Goal: Find specific page/section: Find specific page/section

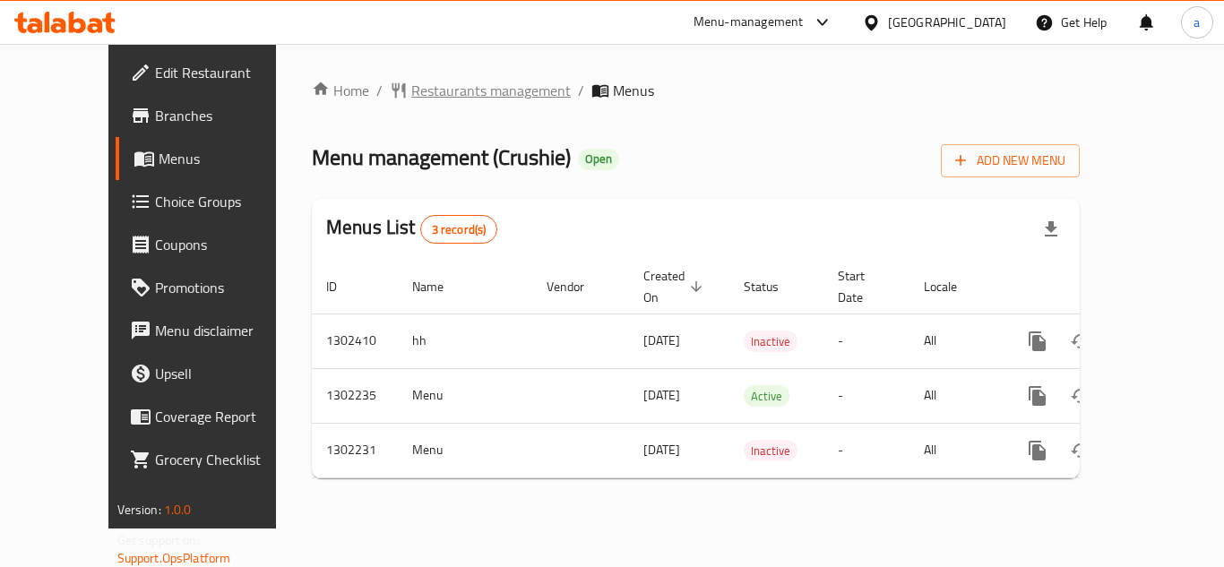
click at [411, 86] on span "Restaurants management" at bounding box center [491, 91] width 160 height 22
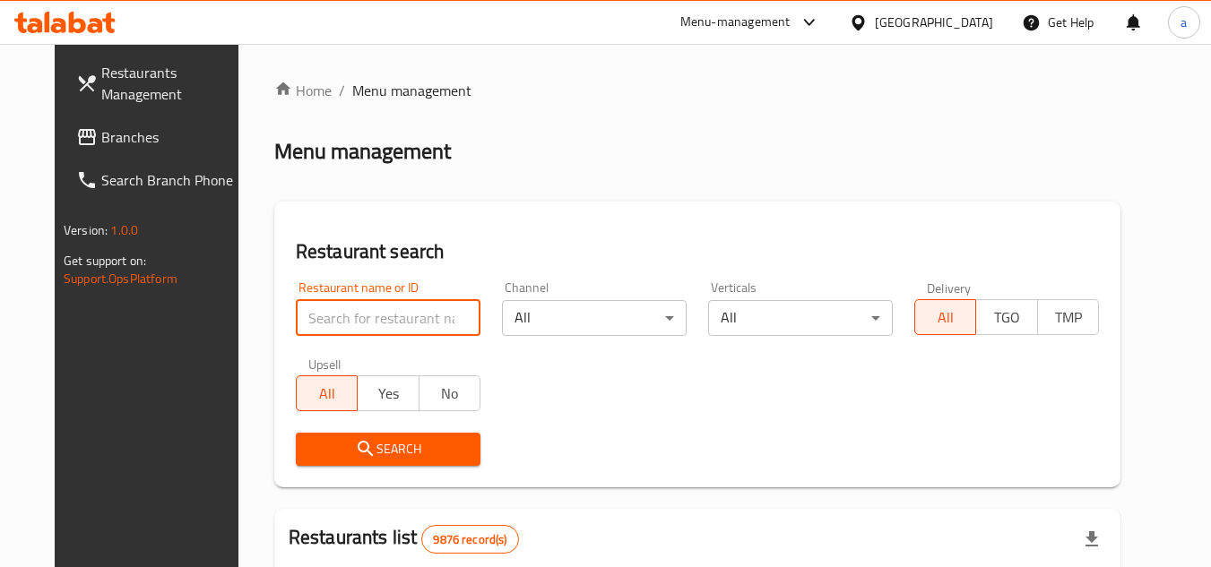
click at [300, 320] on input "search" at bounding box center [388, 318] width 185 height 36
paste input "702331"
type input "702331"
click at [310, 443] on span "Search" at bounding box center [388, 449] width 156 height 22
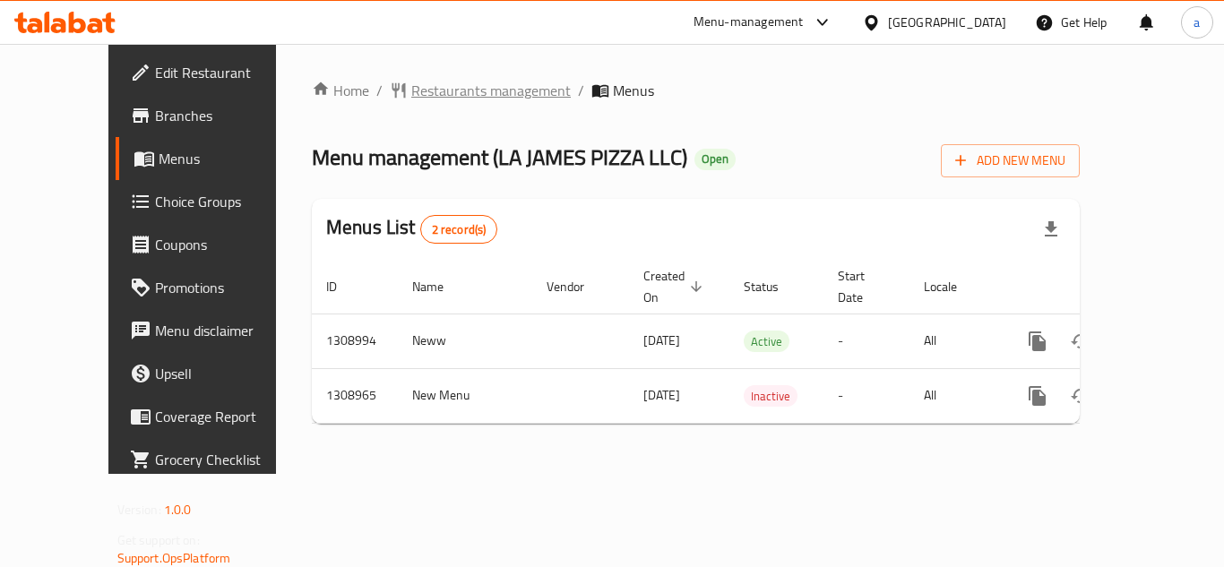
click at [411, 91] on span "Restaurants management" at bounding box center [491, 91] width 160 height 22
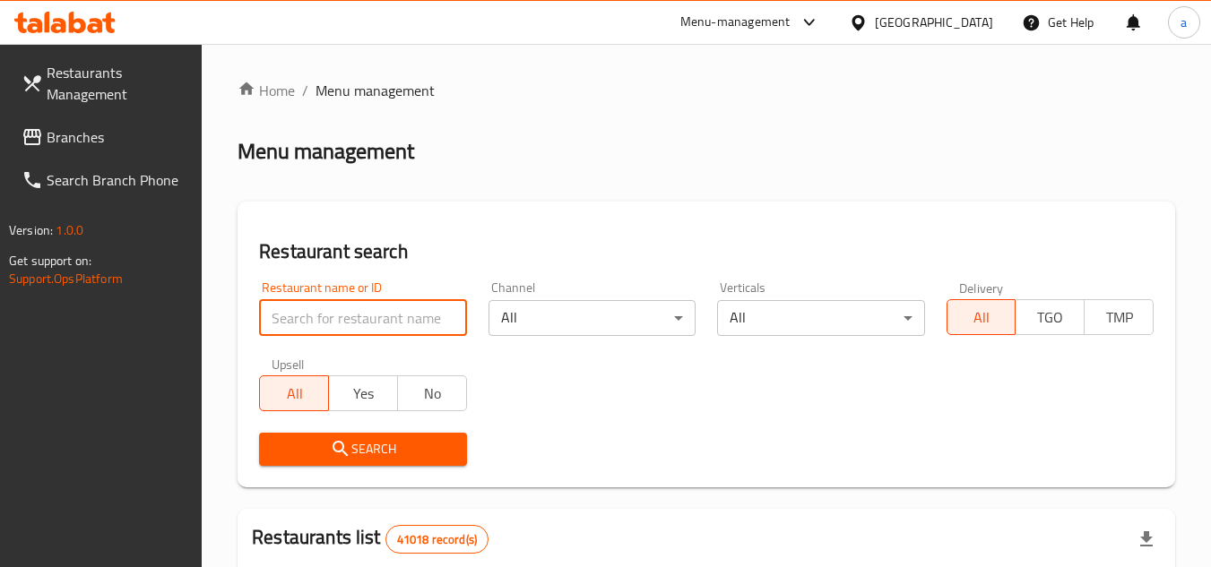
click at [314, 302] on input "search" at bounding box center [362, 318] width 207 height 36
paste input "705108"
type input "705108"
click at [333, 434] on button "Search" at bounding box center [362, 449] width 207 height 33
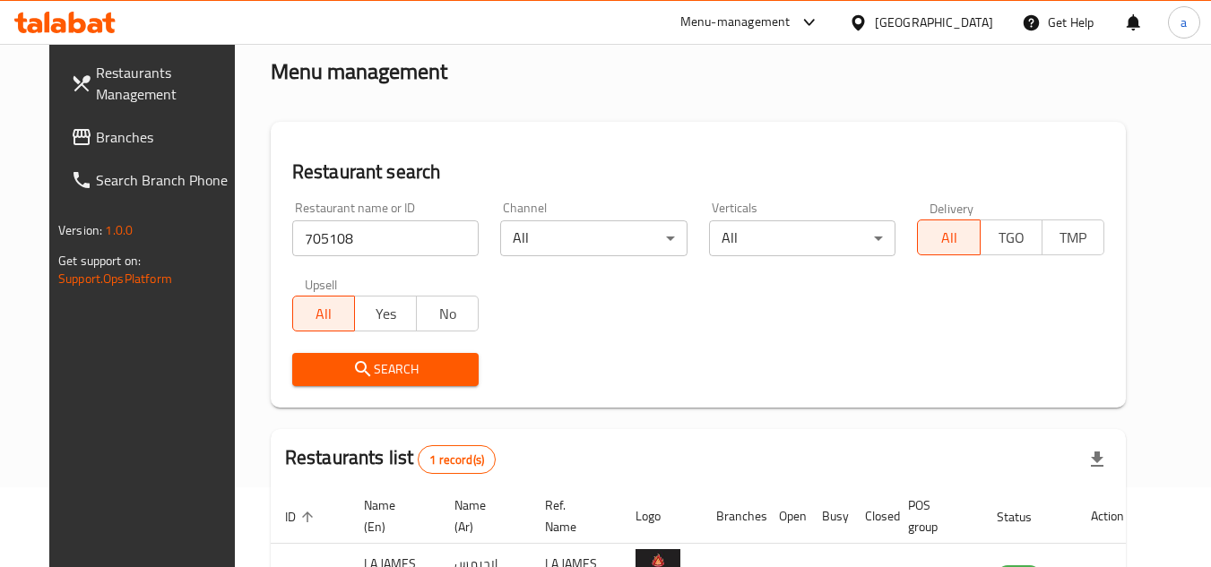
scroll to position [217, 0]
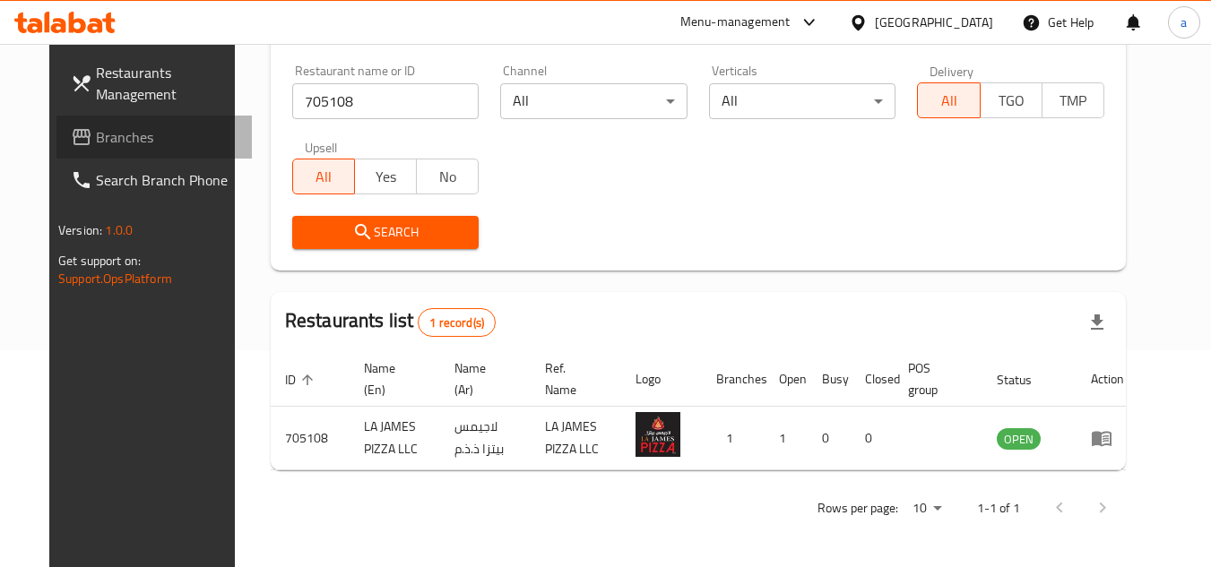
click at [174, 133] on span "Branches" at bounding box center [167, 137] width 142 height 22
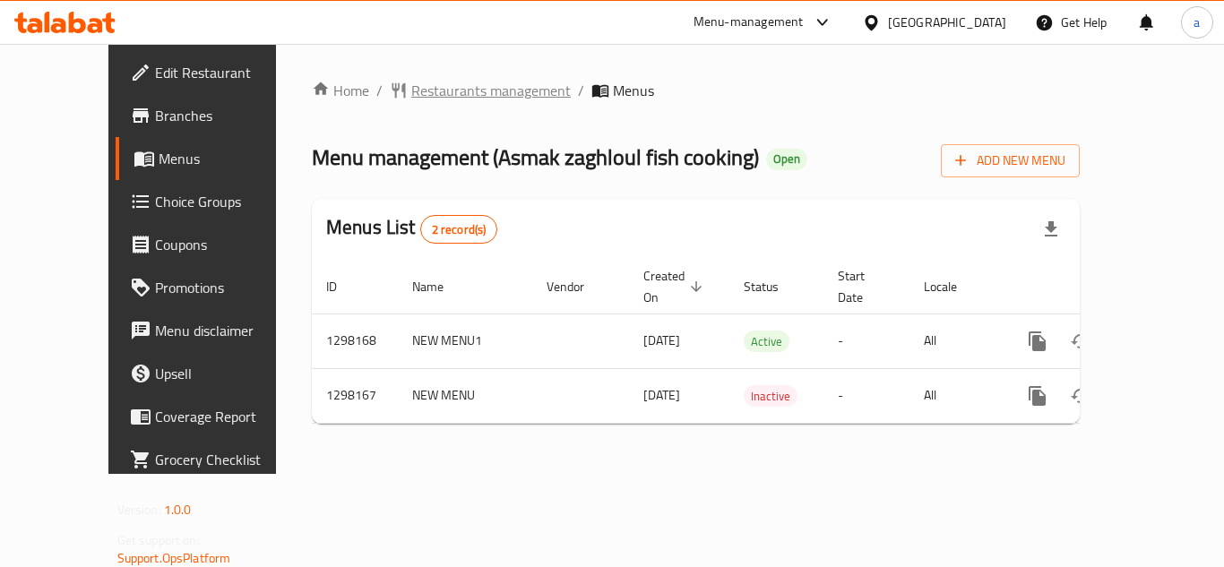
click at [411, 93] on span "Restaurants management" at bounding box center [491, 91] width 160 height 22
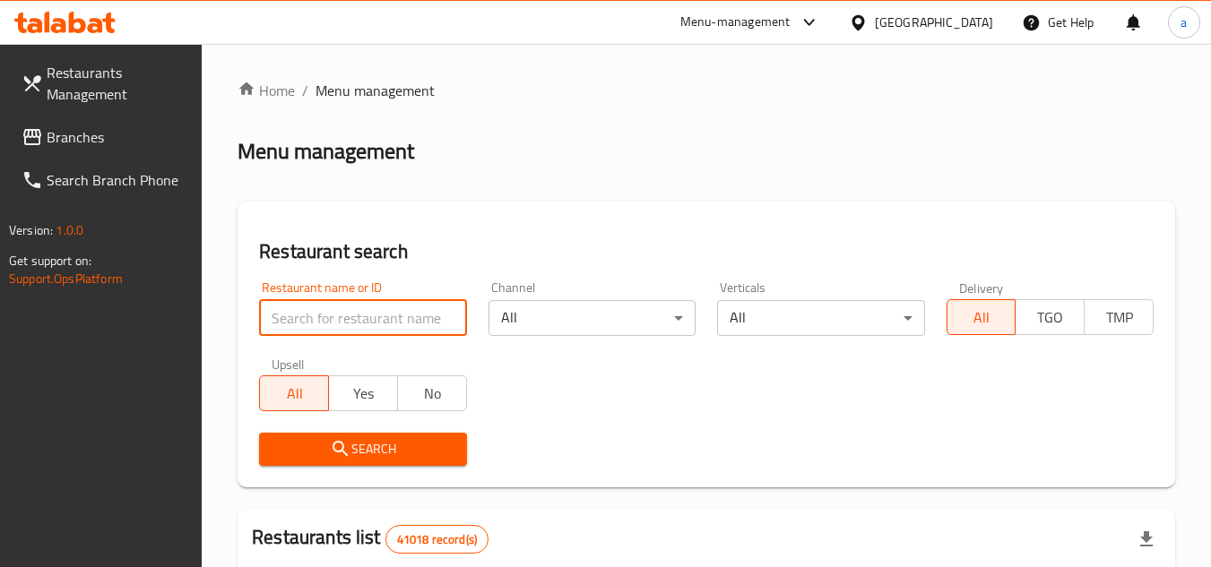
click at [338, 333] on input "search" at bounding box center [362, 318] width 207 height 36
paste input "700441"
type input "700441"
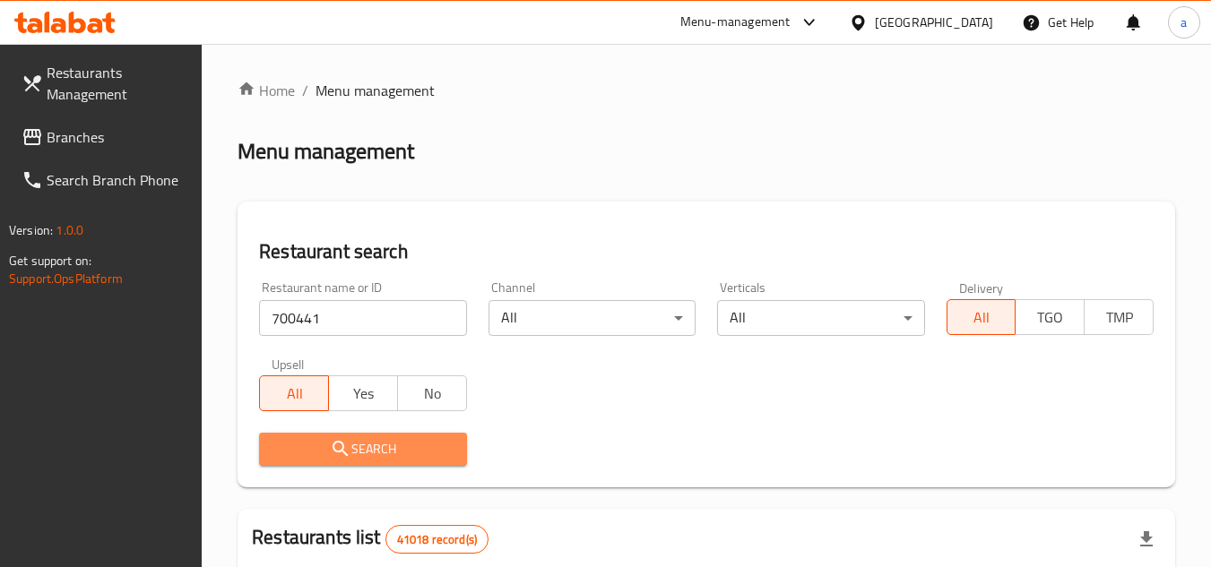
click at [331, 444] on icon "submit" at bounding box center [341, 449] width 22 height 22
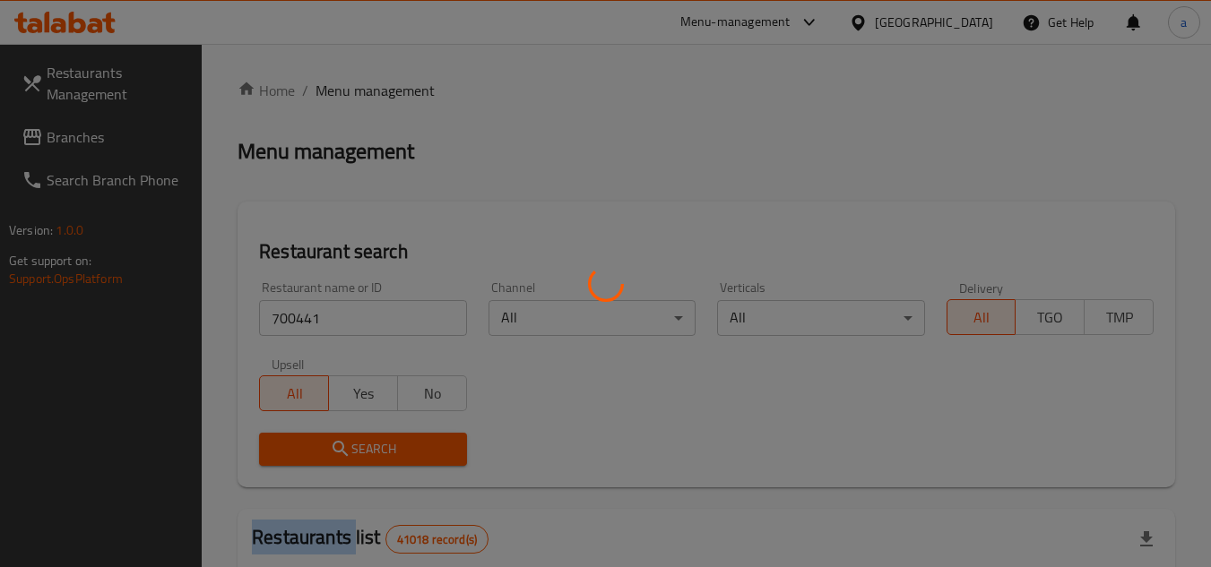
click at [331, 444] on div at bounding box center [605, 283] width 1211 height 567
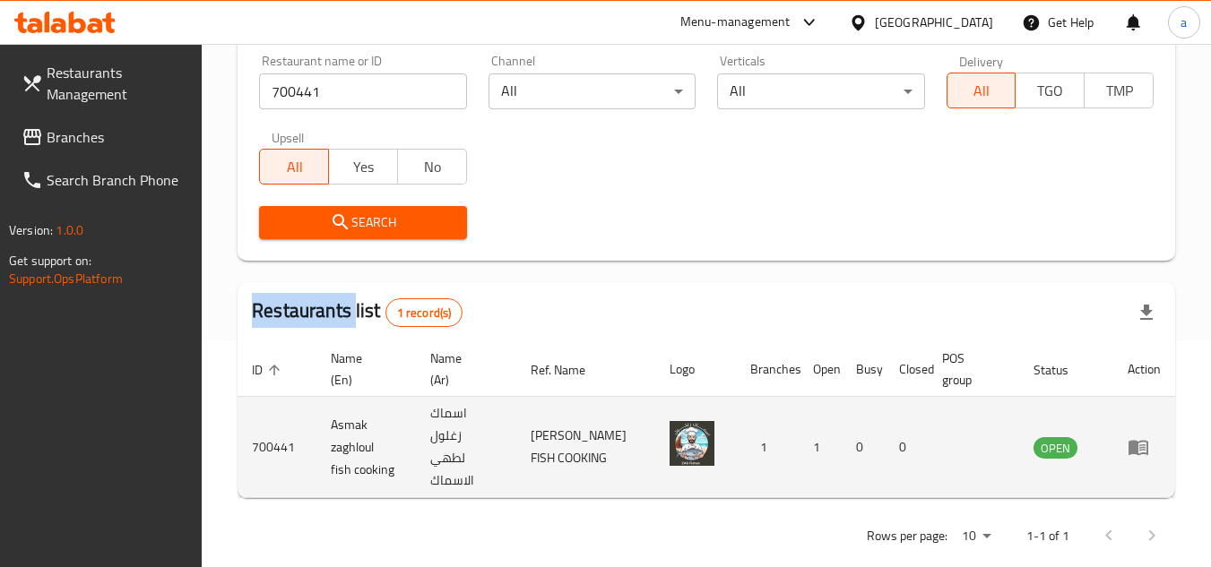
scroll to position [232, 0]
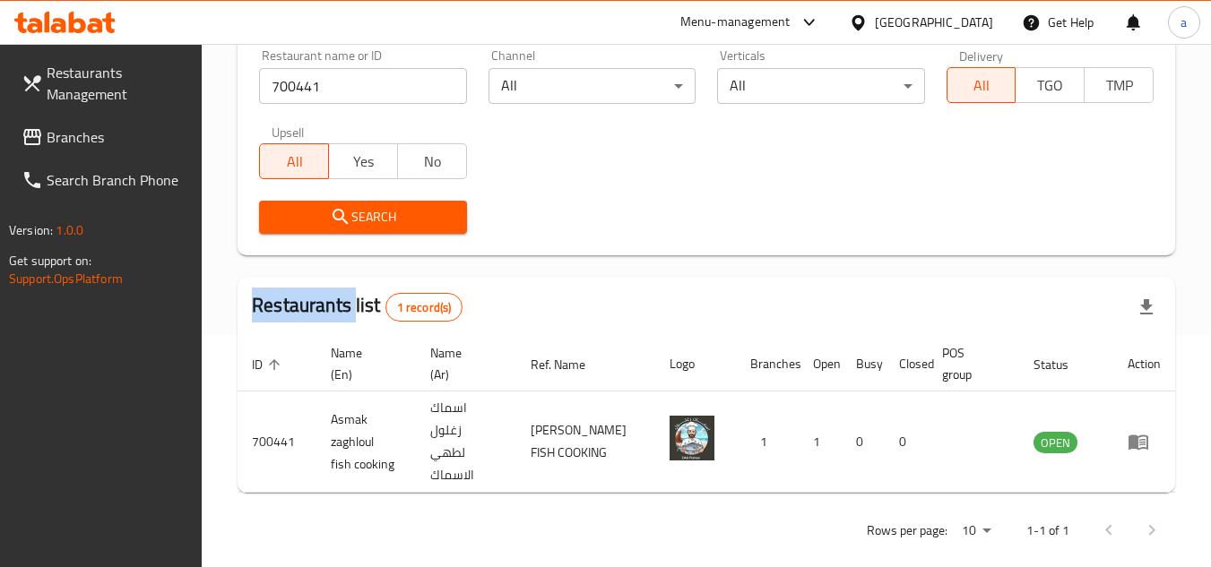
click at [169, 143] on span "Branches" at bounding box center [118, 137] width 142 height 22
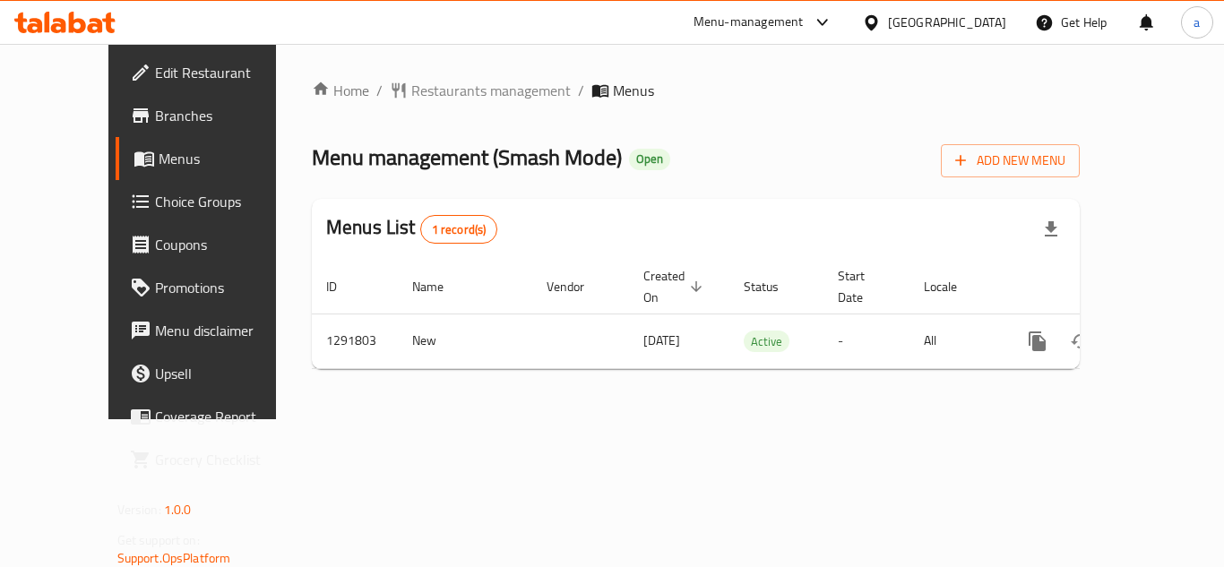
click at [414, 108] on div "Home / Restaurants management / Menus Menu management ( Smash Mode ) Open Add N…" at bounding box center [696, 232] width 768 height 304
click at [411, 90] on span "Restaurants management" at bounding box center [491, 91] width 160 height 22
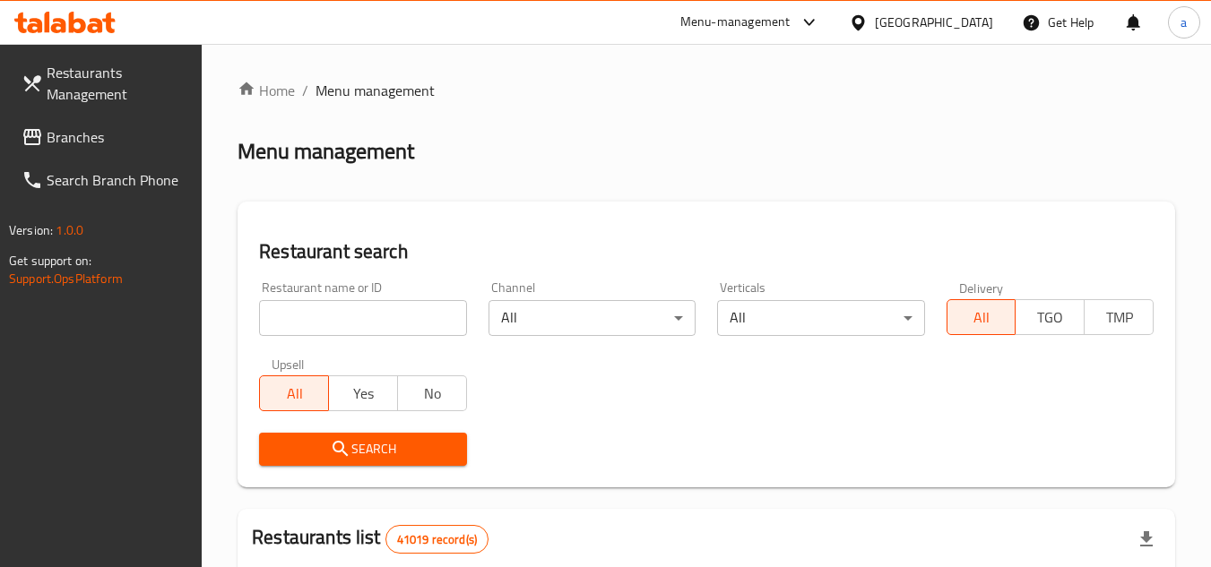
click at [403, 316] on input "search" at bounding box center [362, 318] width 207 height 36
paste input "698884"
type input "698884"
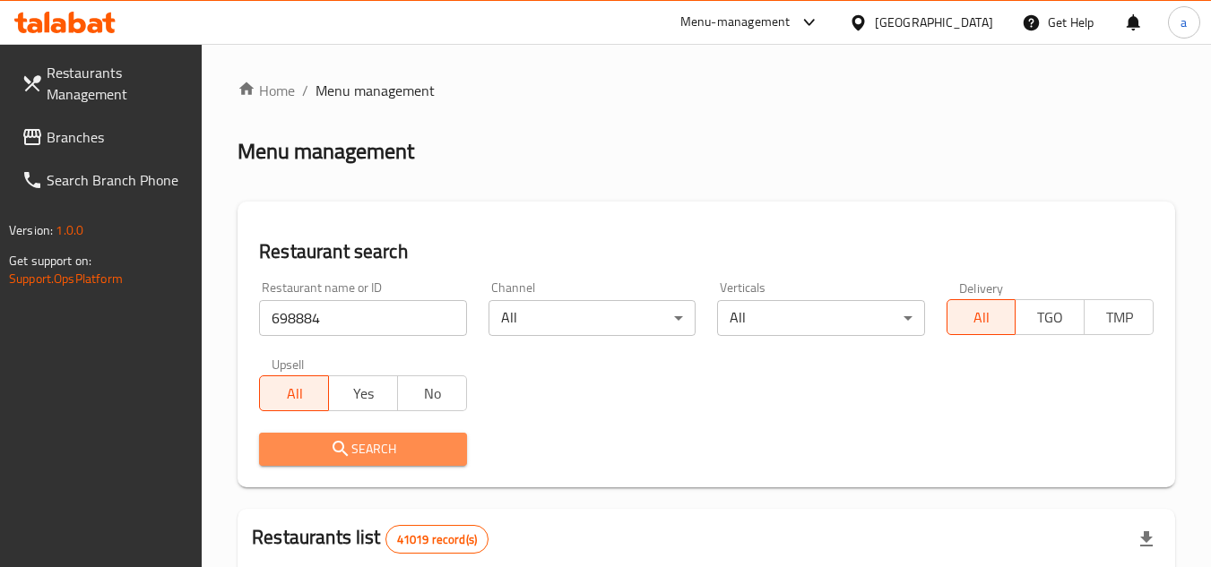
click at [330, 458] on icon "submit" at bounding box center [341, 449] width 22 height 22
click at [330, 458] on div at bounding box center [605, 283] width 1211 height 567
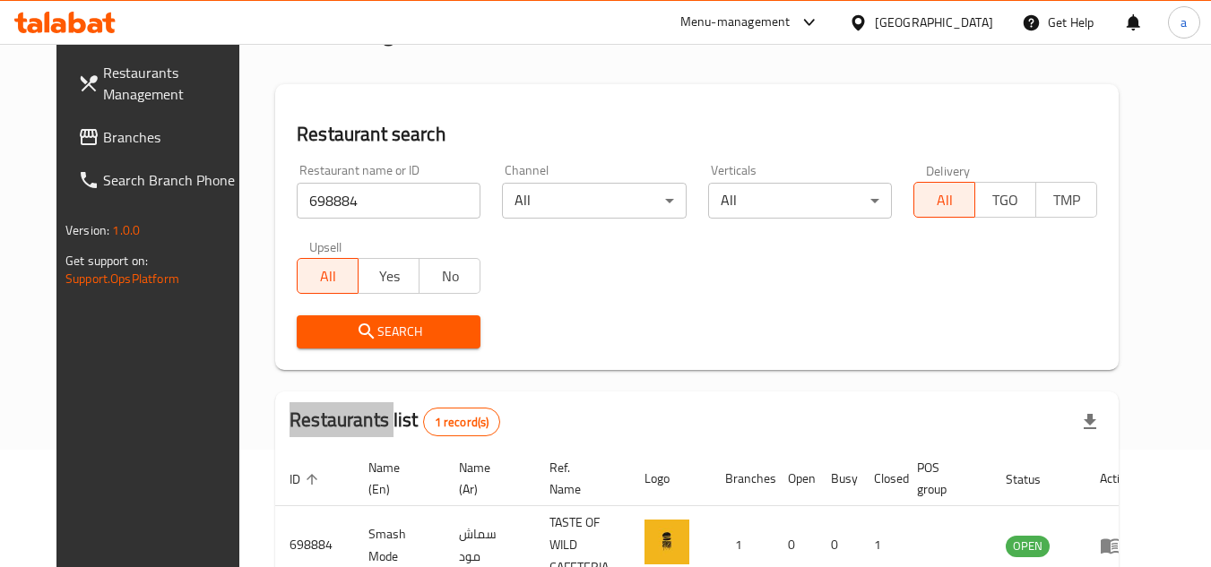
scroll to position [217, 0]
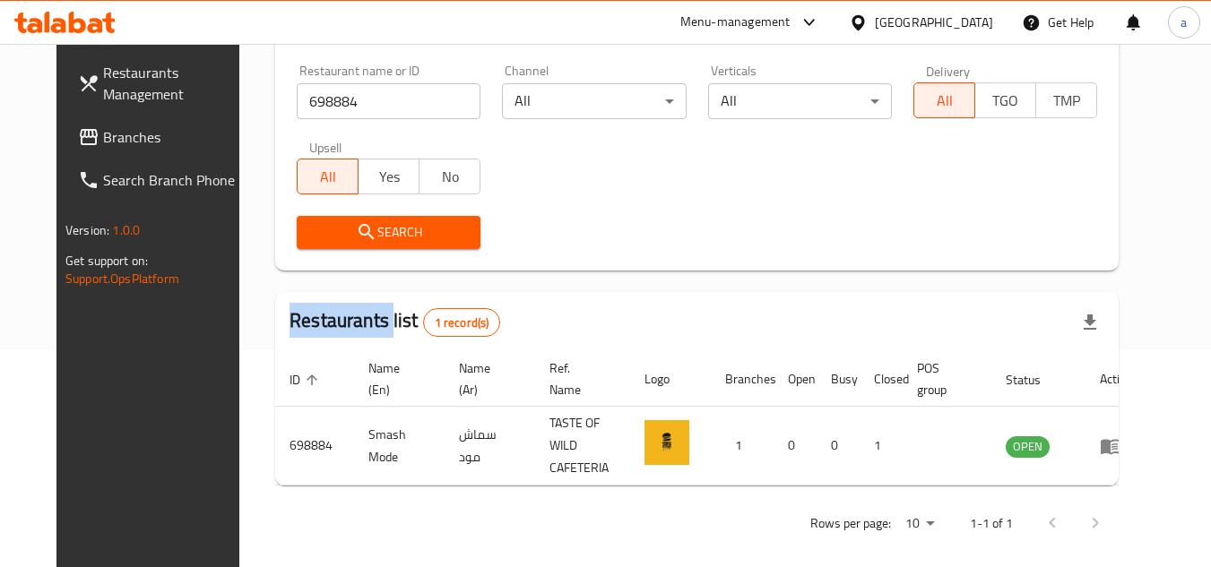
click at [134, 129] on span "Branches" at bounding box center [174, 137] width 142 height 22
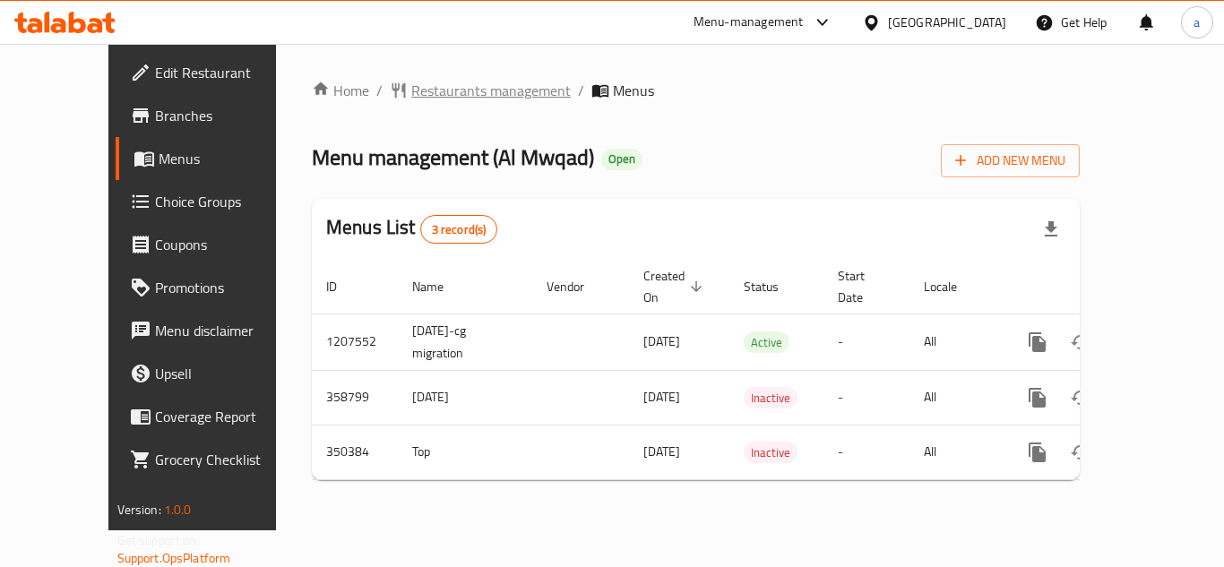
click at [420, 91] on span "Restaurants management" at bounding box center [491, 91] width 160 height 22
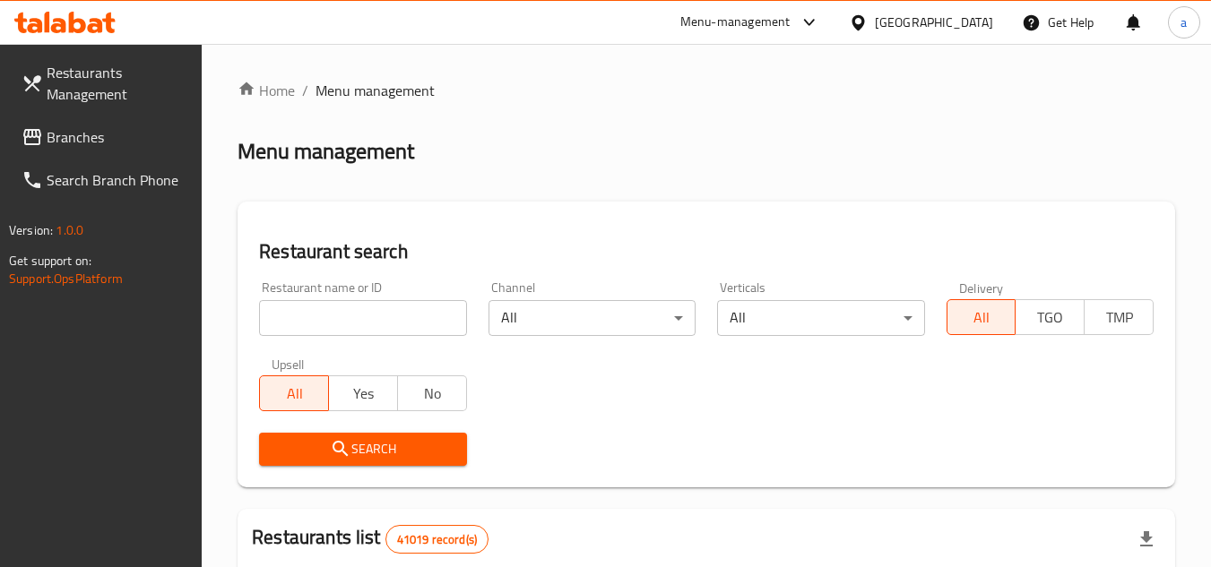
click at [341, 319] on input "search" at bounding box center [362, 318] width 207 height 36
paste input "630507"
type input "630507"
click at [332, 442] on icon "submit" at bounding box center [341, 449] width 22 height 22
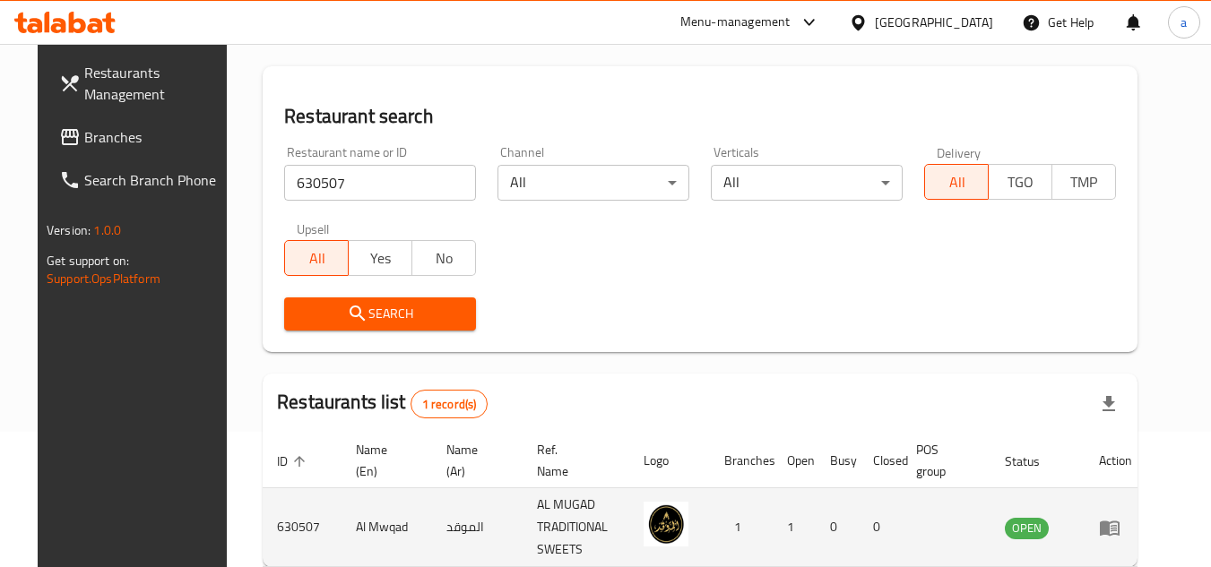
scroll to position [232, 0]
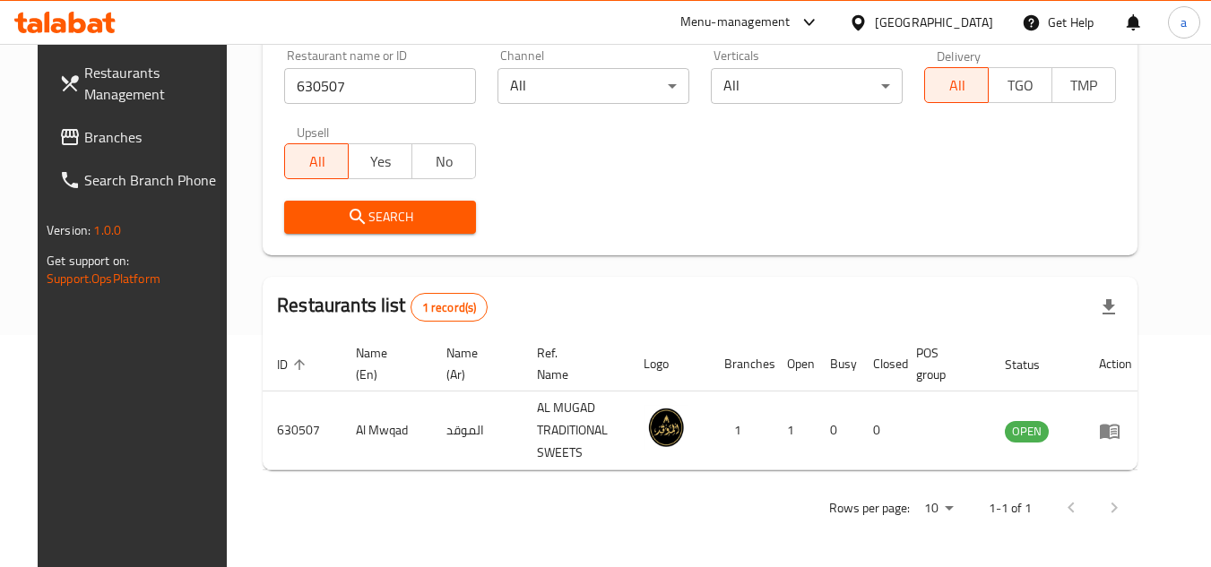
click at [84, 138] on span "Branches" at bounding box center [155, 137] width 142 height 22
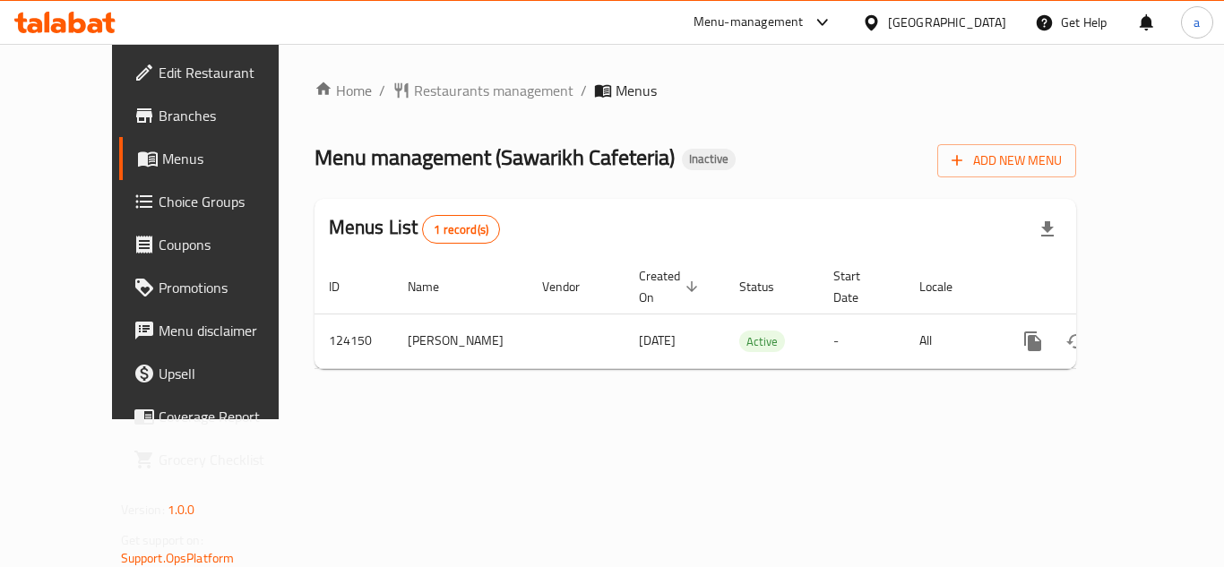
drag, startPoint x: 60, startPoint y: 478, endPoint x: 50, endPoint y: 473, distance: 10.8
click at [119, 478] on link "Grocery Checklist" at bounding box center [217, 459] width 197 height 43
click at [432, 98] on span "Restaurants management" at bounding box center [494, 91] width 160 height 22
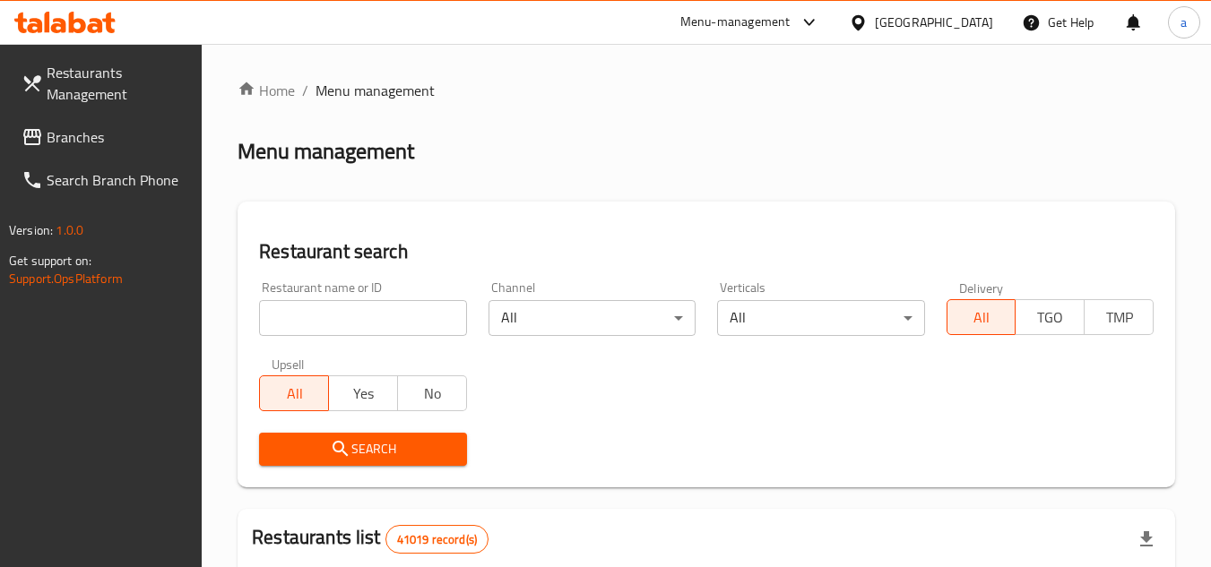
drag, startPoint x: 326, startPoint y: 308, endPoint x: 322, endPoint y: 373, distance: 64.7
click at [326, 308] on input "search" at bounding box center [362, 318] width 207 height 36
paste input "608484"
type input "608484"
click at [317, 433] on button "Search" at bounding box center [362, 449] width 207 height 33
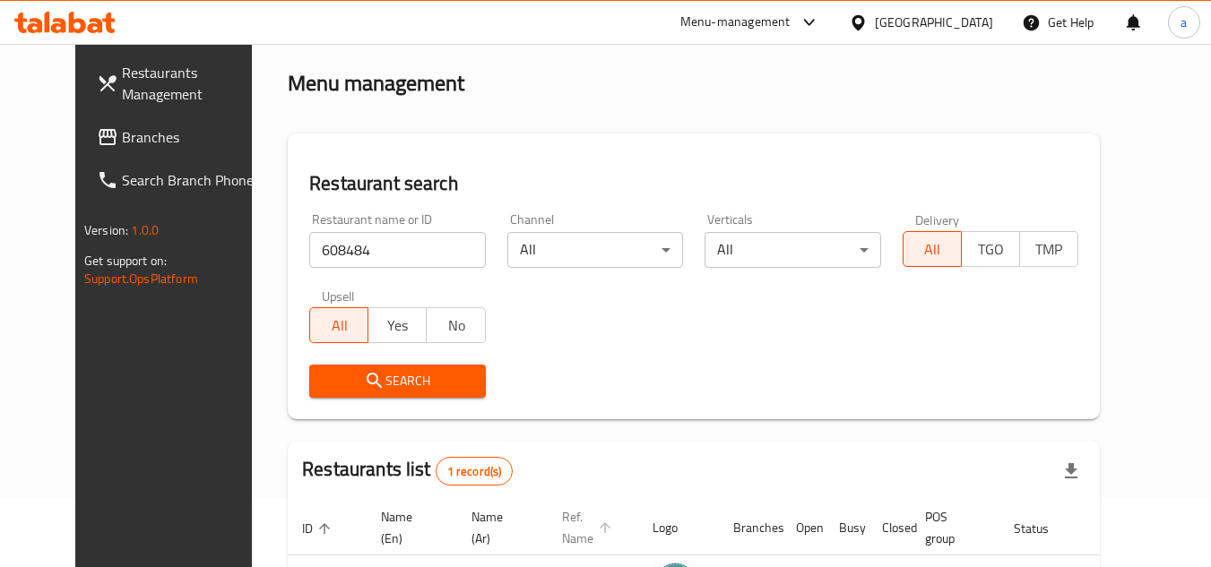
scroll to position [179, 0]
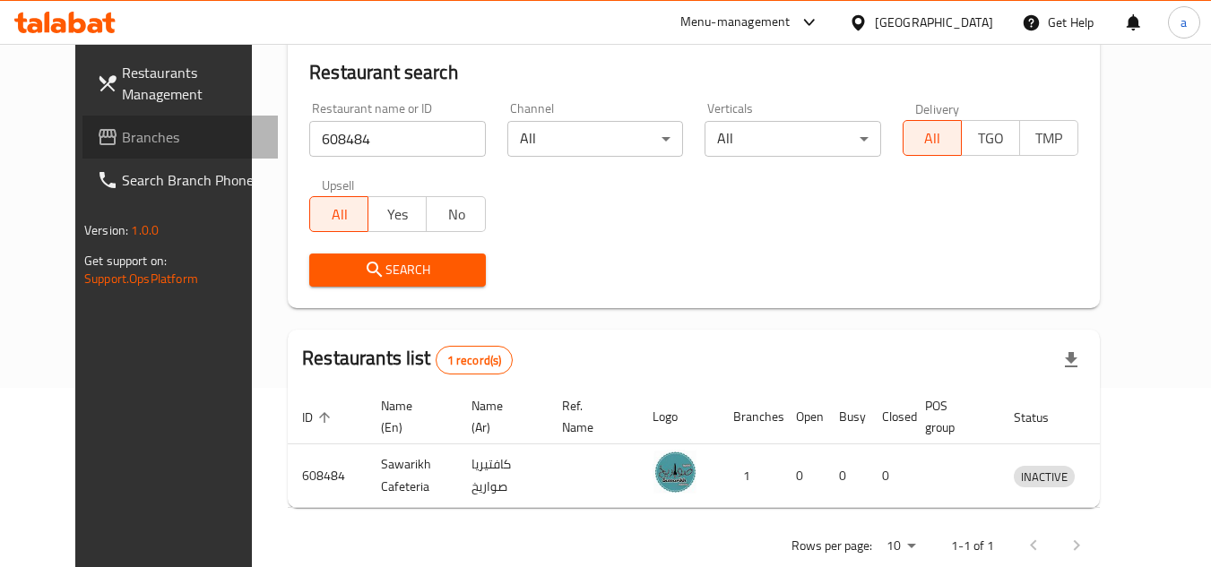
click at [157, 128] on span "Branches" at bounding box center [193, 137] width 142 height 22
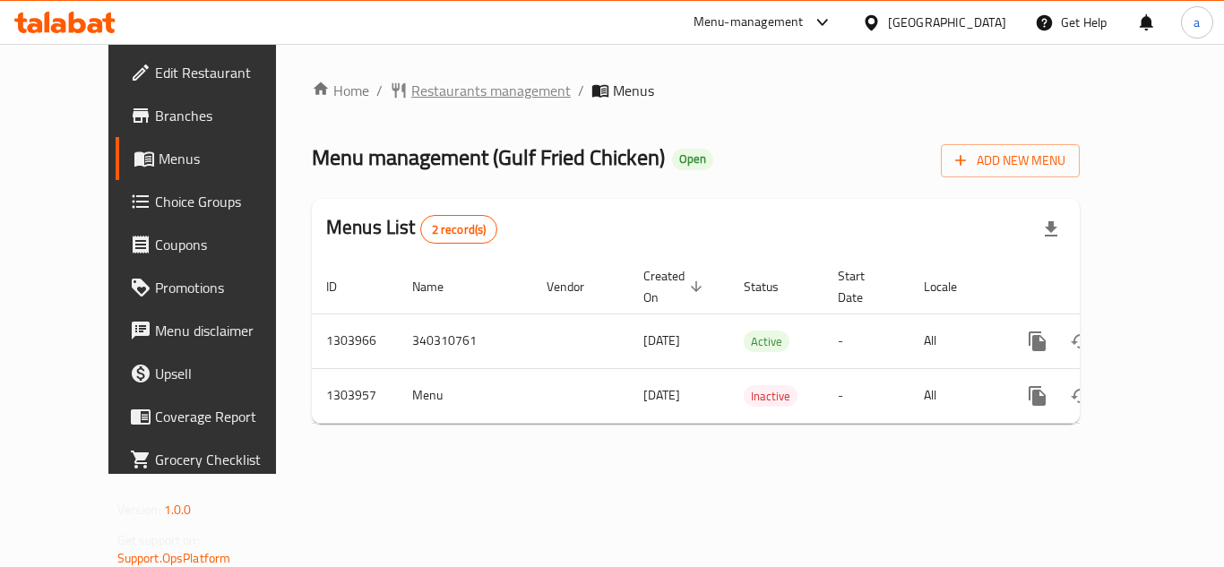
click at [454, 95] on span "Restaurants management" at bounding box center [491, 91] width 160 height 22
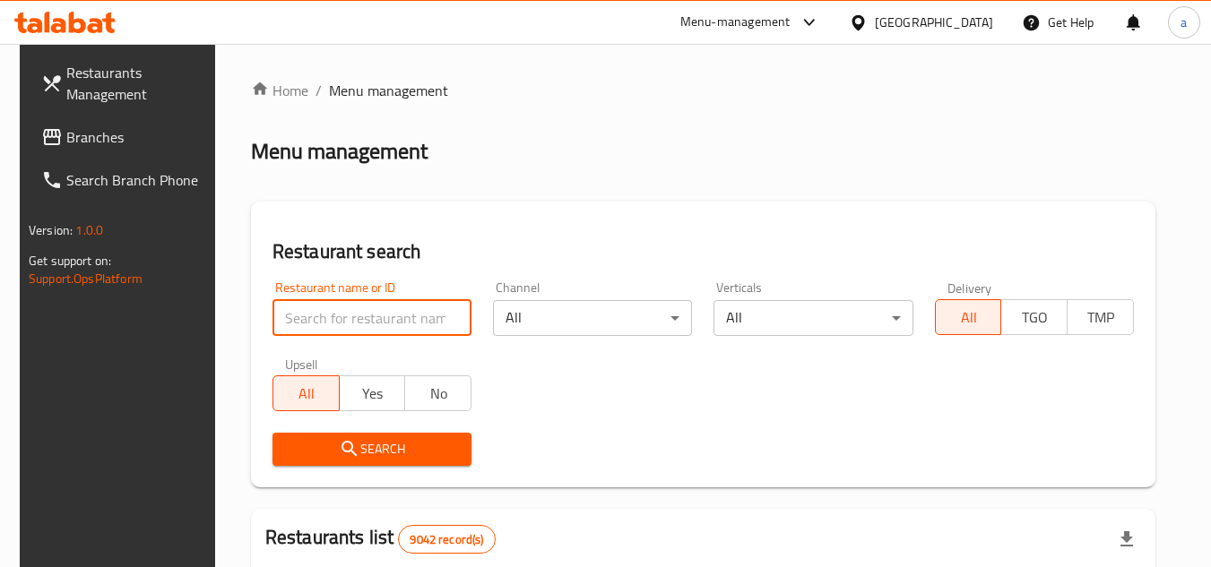
click at [391, 306] on input "search" at bounding box center [371, 318] width 199 height 36
paste input "703031"
type input "703031"
click at [348, 452] on icon "submit" at bounding box center [350, 449] width 22 height 22
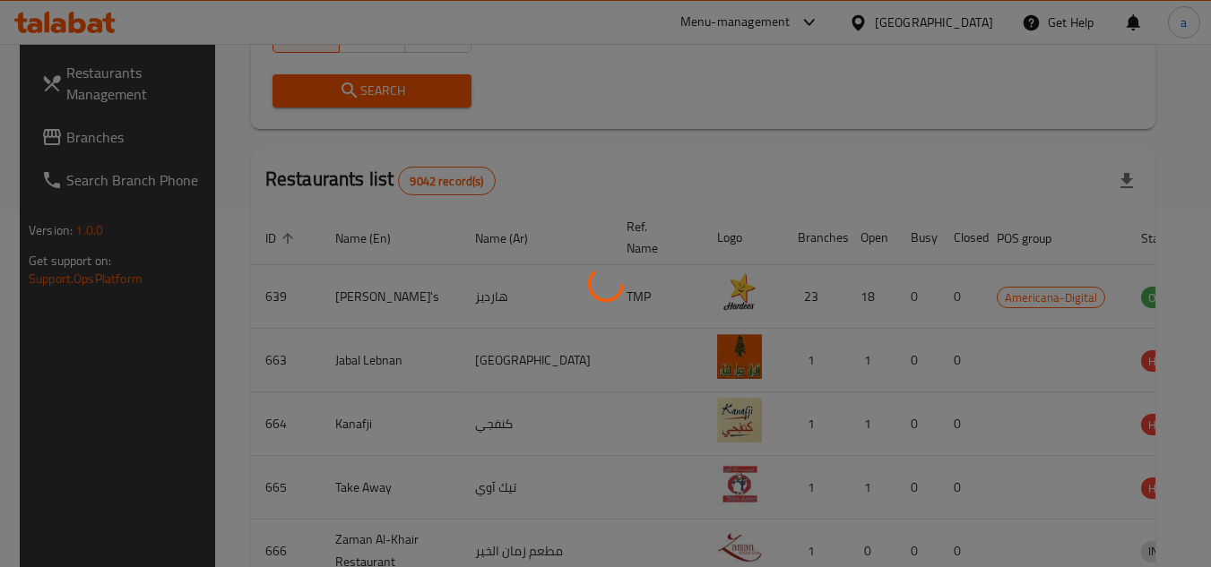
scroll to position [232, 0]
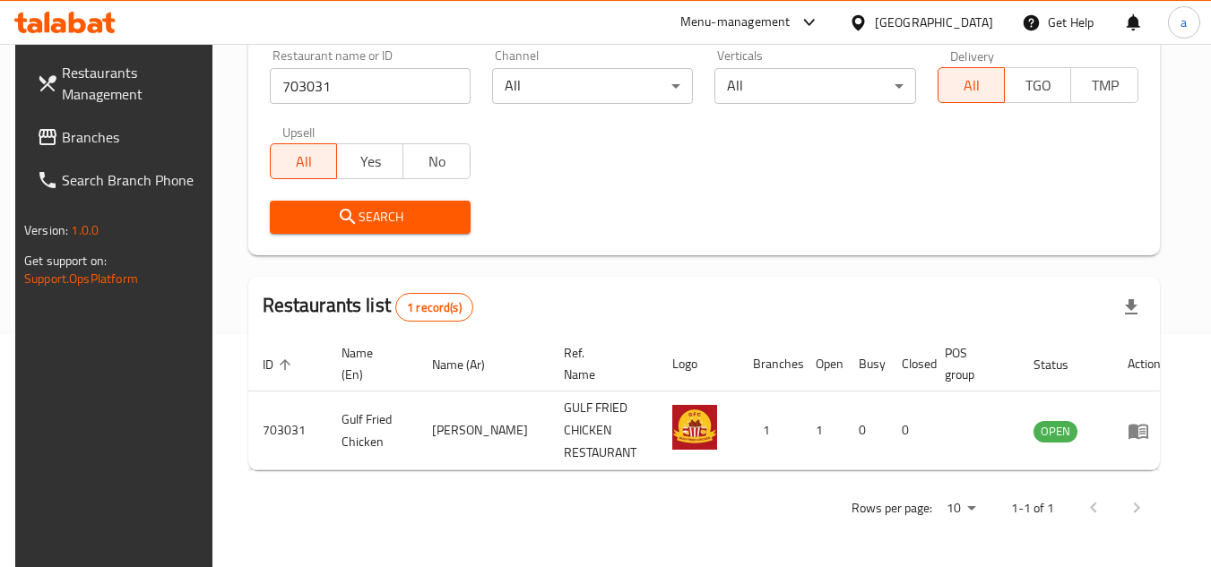
click at [117, 134] on span "Branches" at bounding box center [133, 137] width 142 height 22
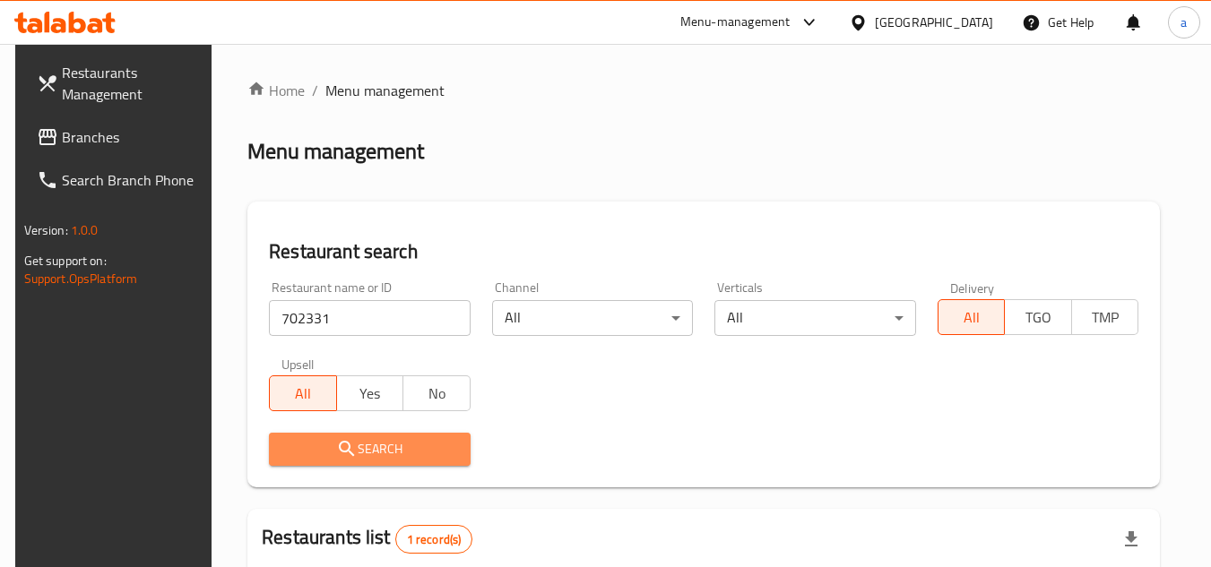
click at [307, 440] on span "Search" at bounding box center [369, 449] width 173 height 22
click at [307, 439] on span "Search" at bounding box center [369, 449] width 173 height 22
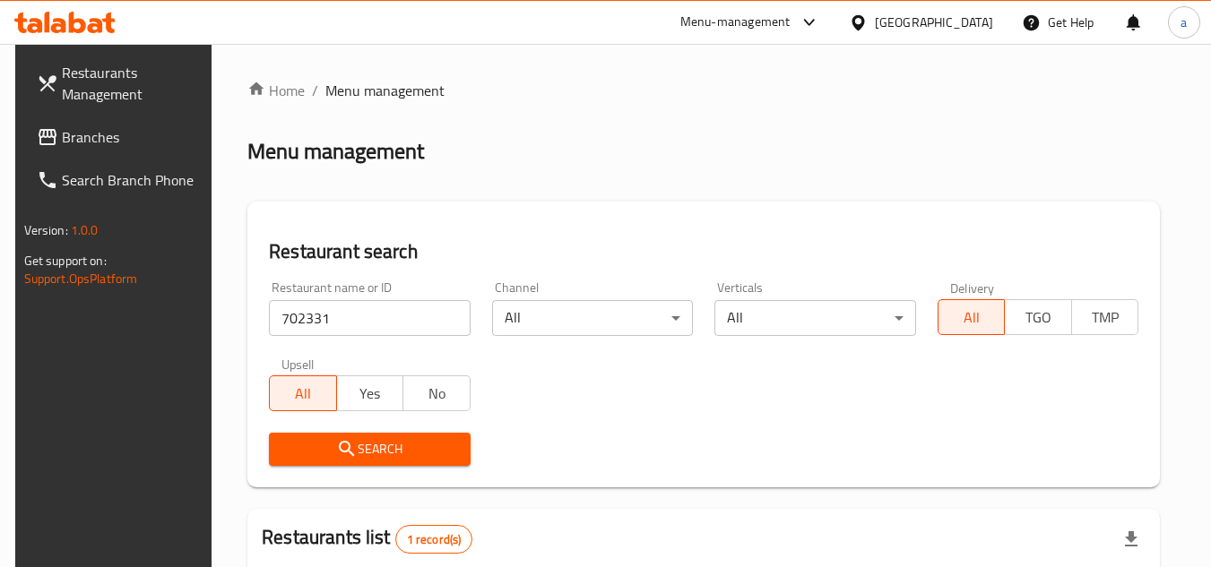
scroll to position [179, 0]
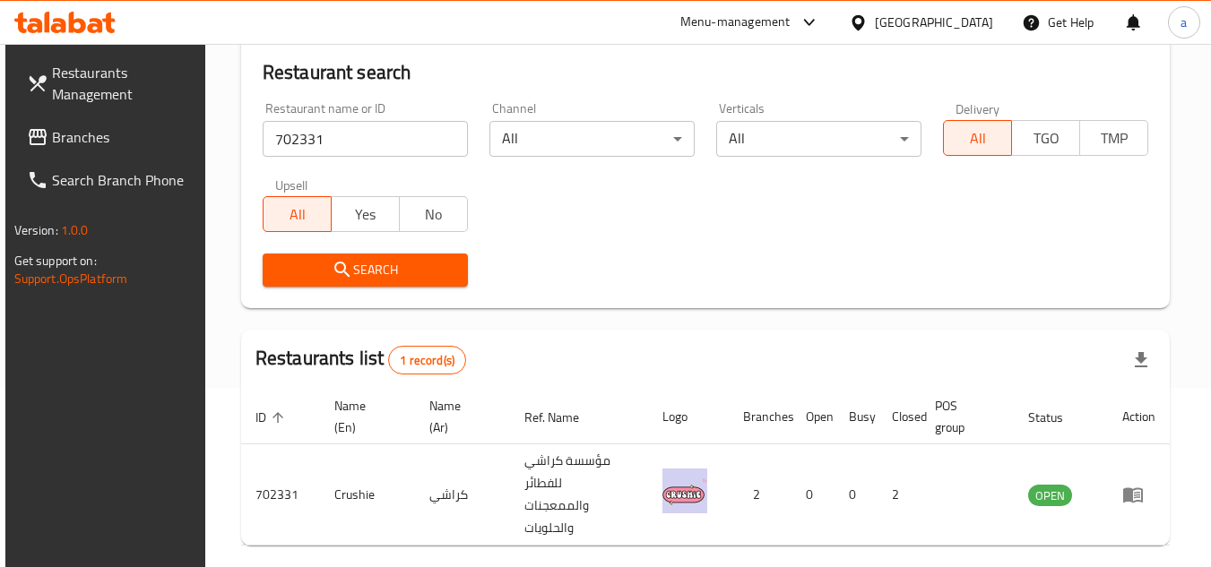
click at [109, 143] on span "Branches" at bounding box center [123, 137] width 142 height 22
